Goal: Find specific page/section: Find specific page/section

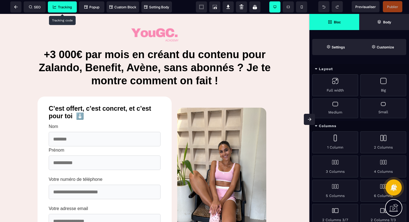
click at [65, 9] on span "Tracking" at bounding box center [62, 6] width 29 height 11
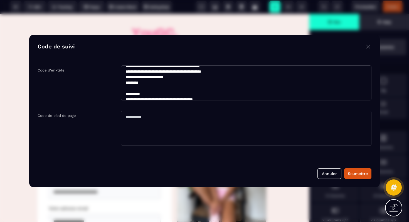
scroll to position [67, 0]
click at [72, 10] on div "Modal window" at bounding box center [204, 111] width 409 height 222
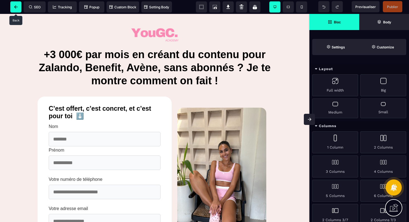
click at [18, 9] on span at bounding box center [15, 6] width 11 height 11
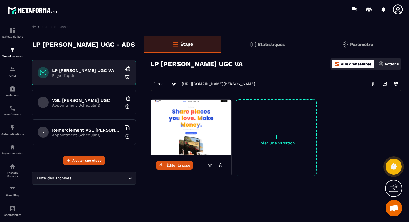
click at [57, 131] on h6 "Remerciement VSL [PERSON_NAME]" at bounding box center [87, 129] width 70 height 5
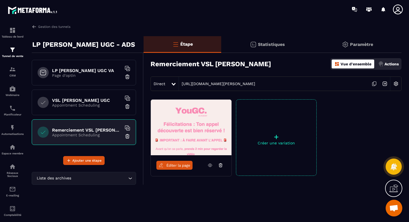
click at [183, 163] on link "Éditer la page" at bounding box center [174, 165] width 36 height 9
